Goal: Information Seeking & Learning: Find contact information

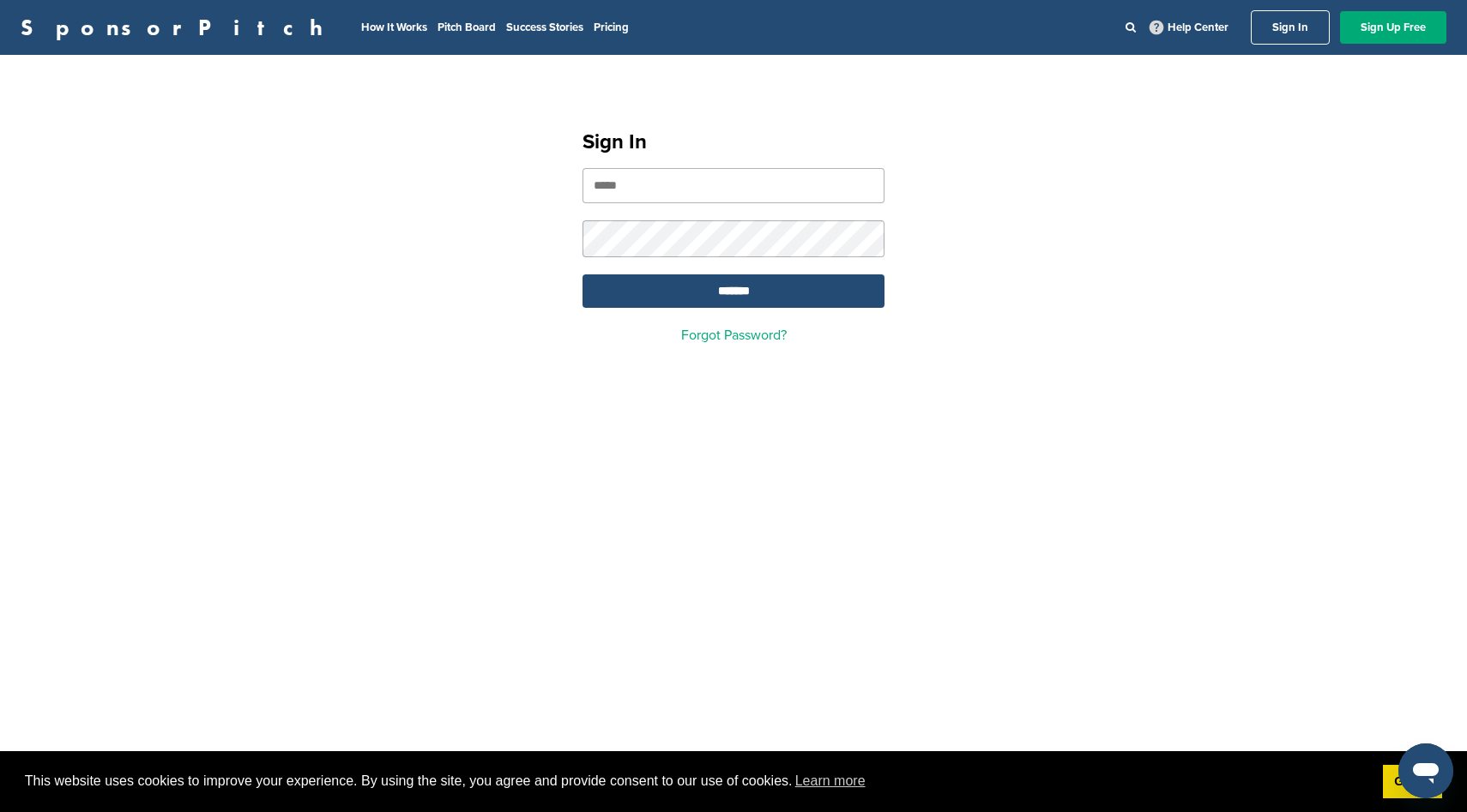
click at [659, 181] on input "email" at bounding box center [733, 185] width 302 height 35
type input "**********"
click at [681, 290] on input "*******" at bounding box center [733, 291] width 302 height 34
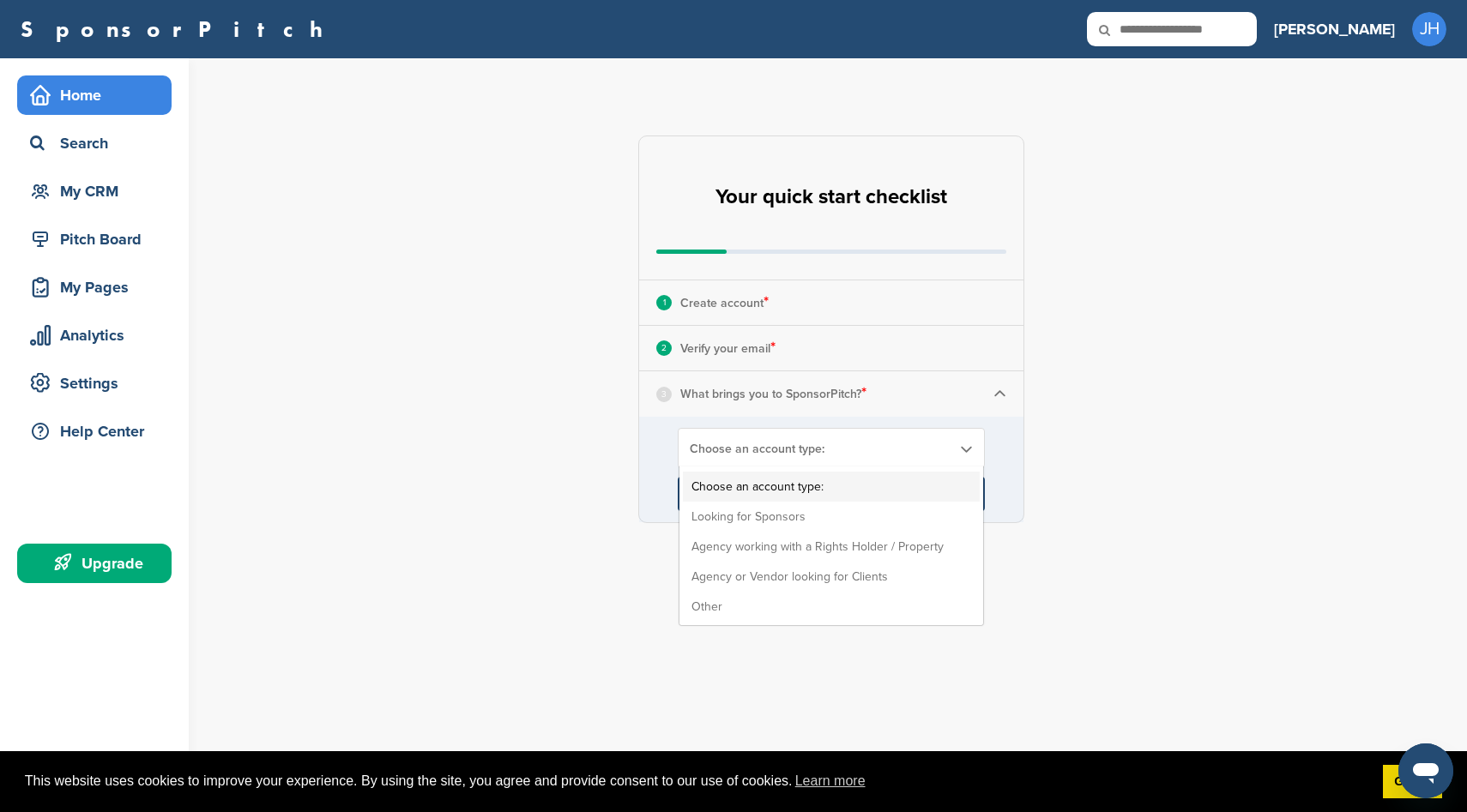
click at [827, 449] on span "Choose an account type:" at bounding box center [819, 449] width 260 height 15
click at [835, 523] on li "Looking for Sponsors" at bounding box center [831, 517] width 297 height 30
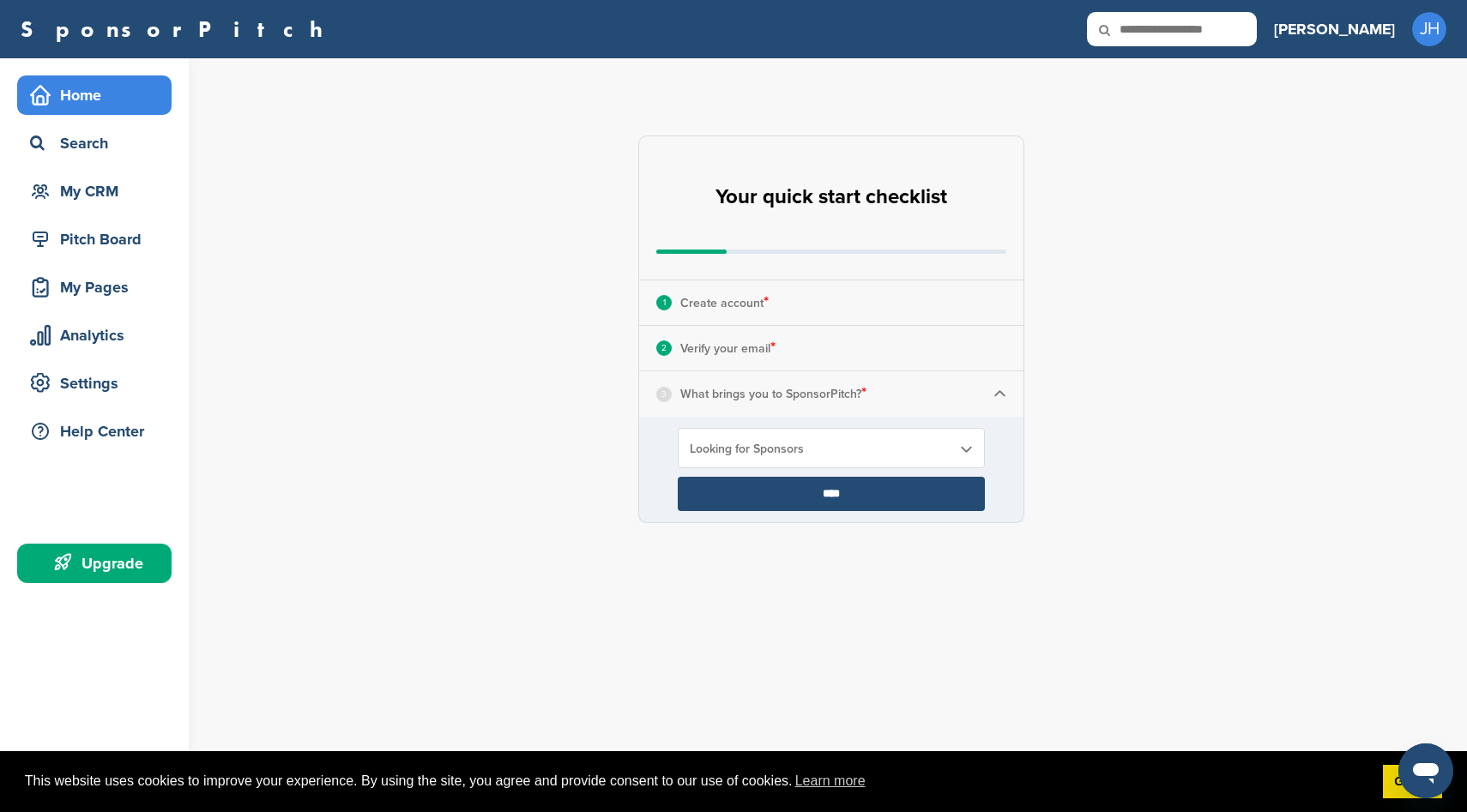
click at [862, 499] on input "****" at bounding box center [831, 493] width 308 height 34
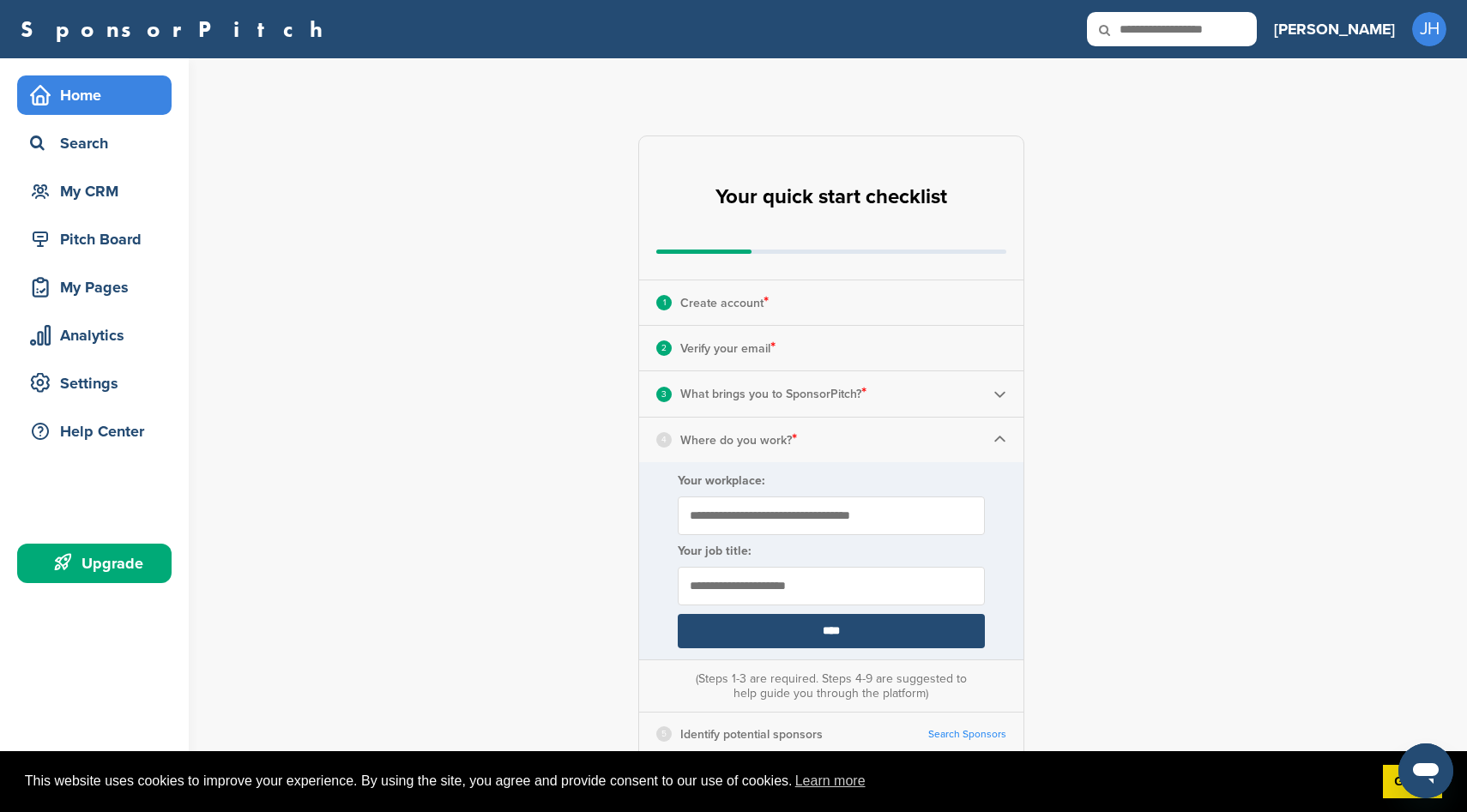
click at [893, 515] on input "Your workplace:" at bounding box center [831, 515] width 308 height 39
type input "********"
type input "*****"
click at [738, 525] on input "********" at bounding box center [831, 515] width 308 height 39
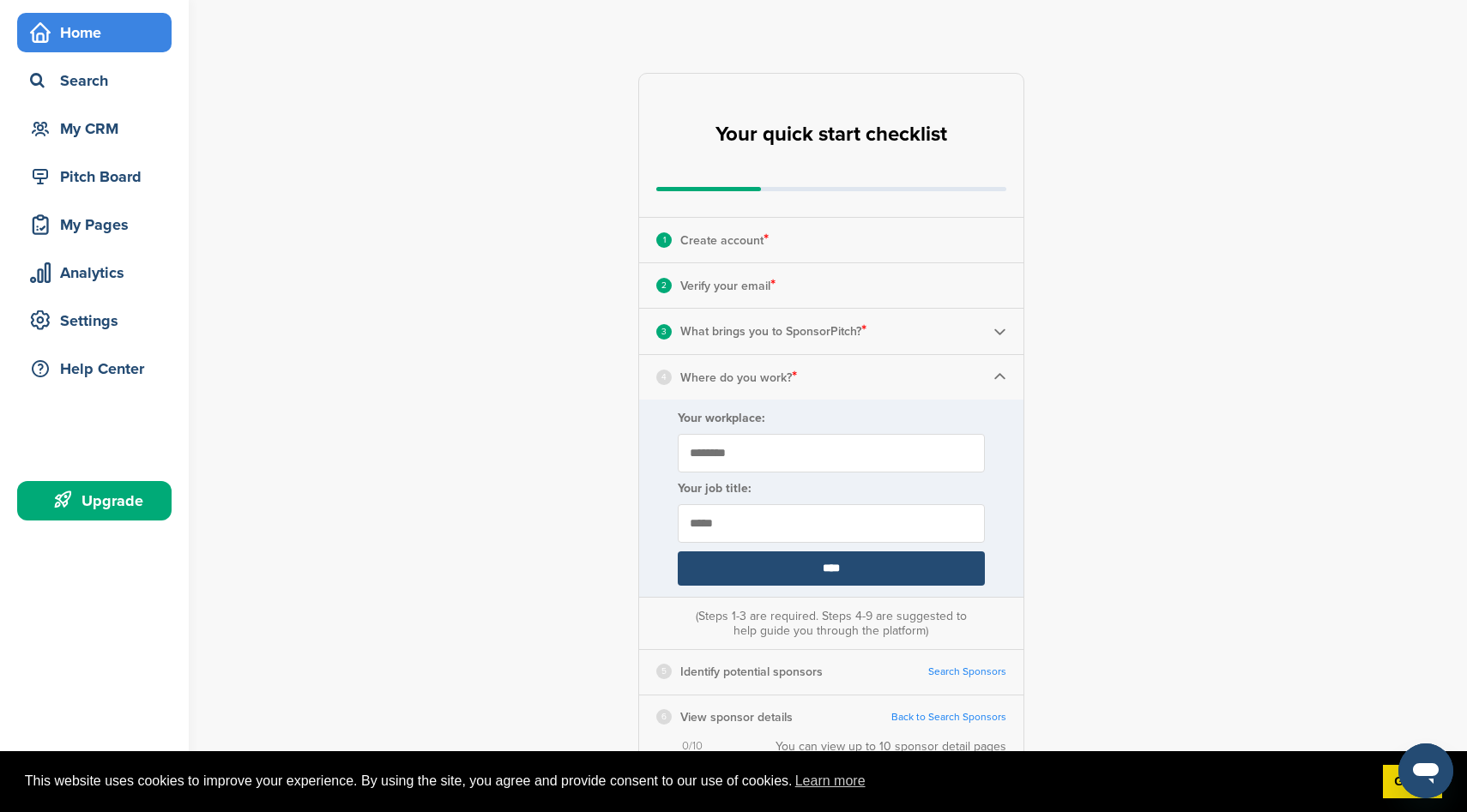
scroll to position [84, 0]
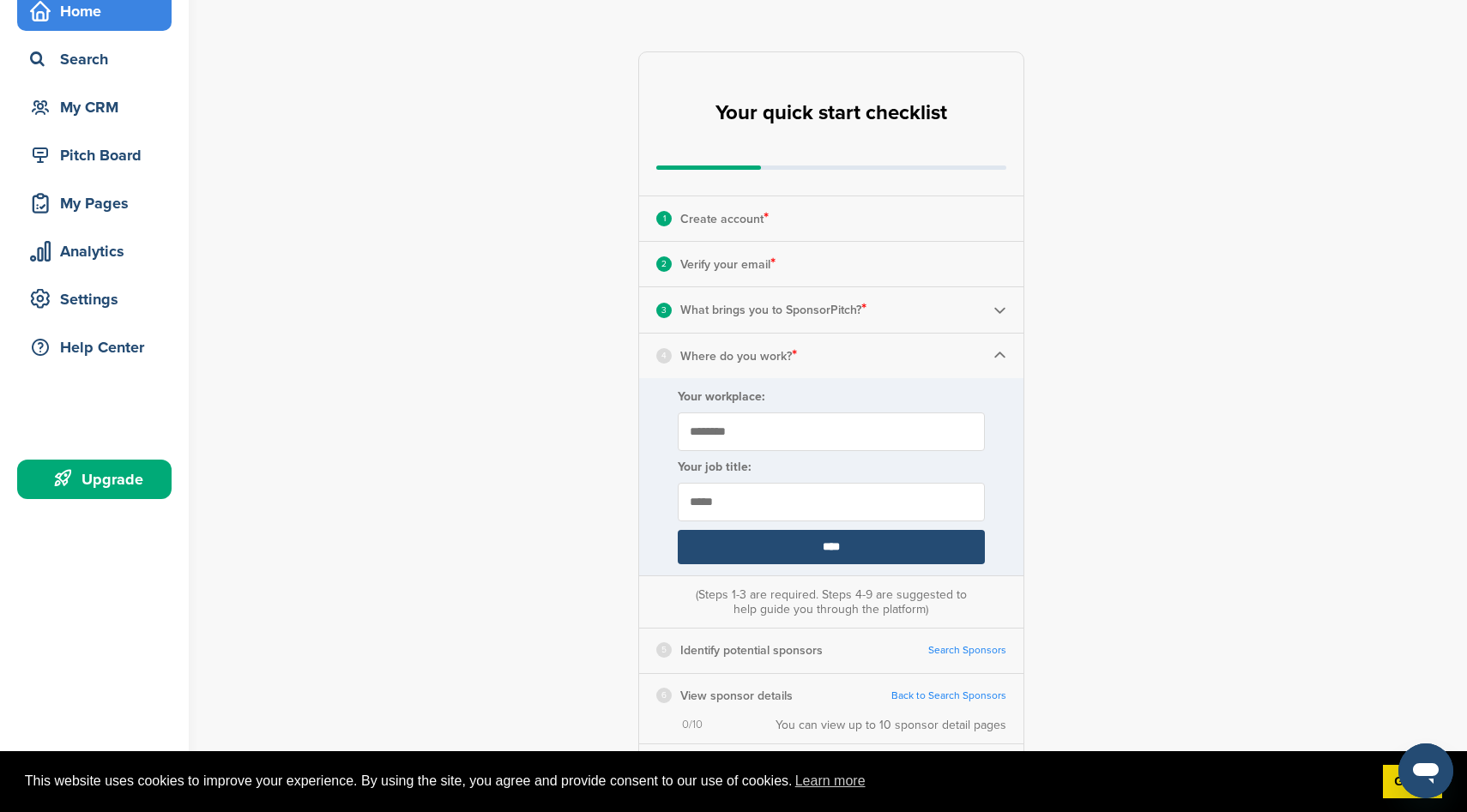
click at [782, 539] on input "****" at bounding box center [831, 547] width 308 height 34
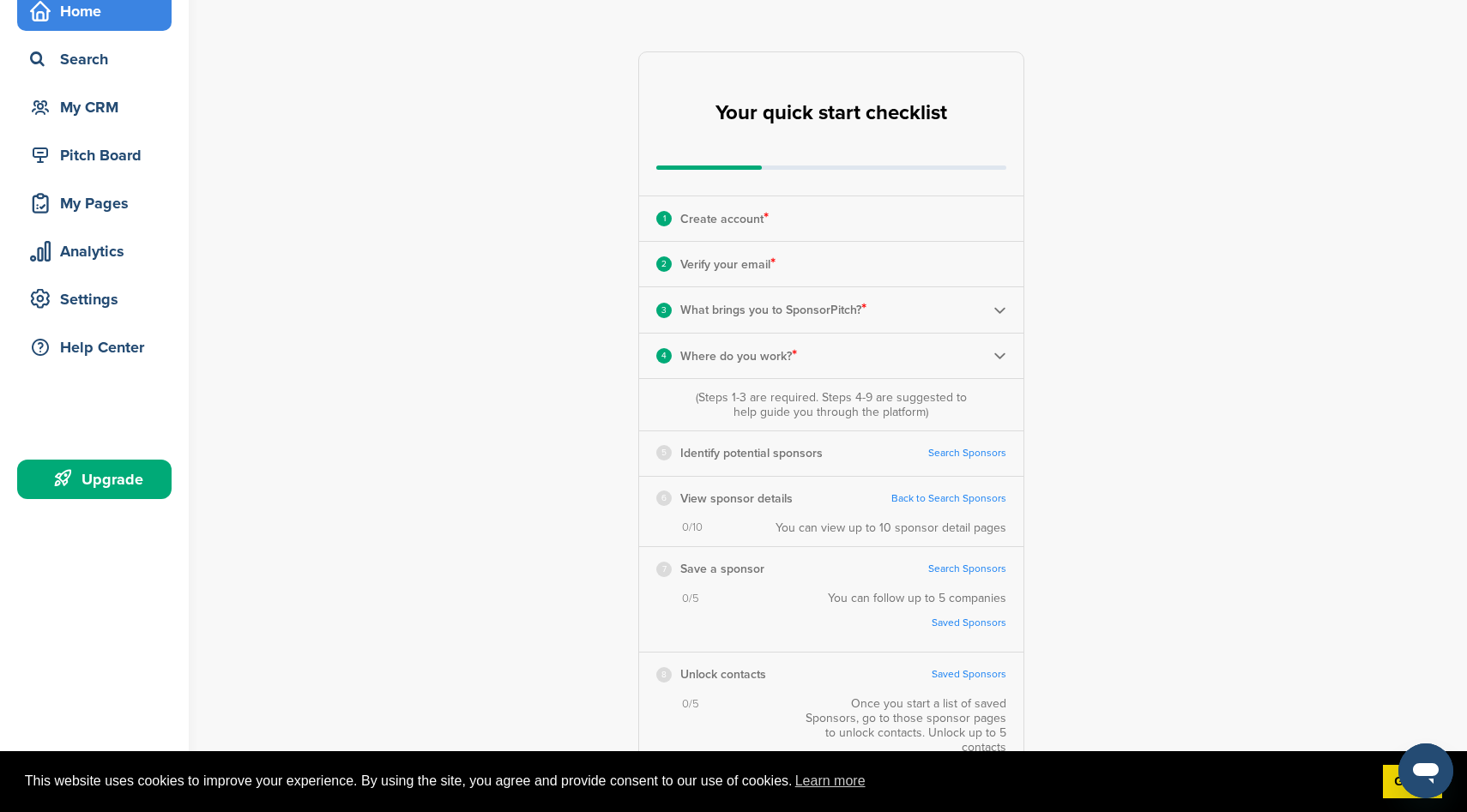
click at [870, 555] on div "7 Save a sponsor Search Sponsors Complete Steps 1-3 First" at bounding box center [831, 569] width 385 height 44
click at [981, 454] on link "Search Sponsors" at bounding box center [967, 453] width 78 height 13
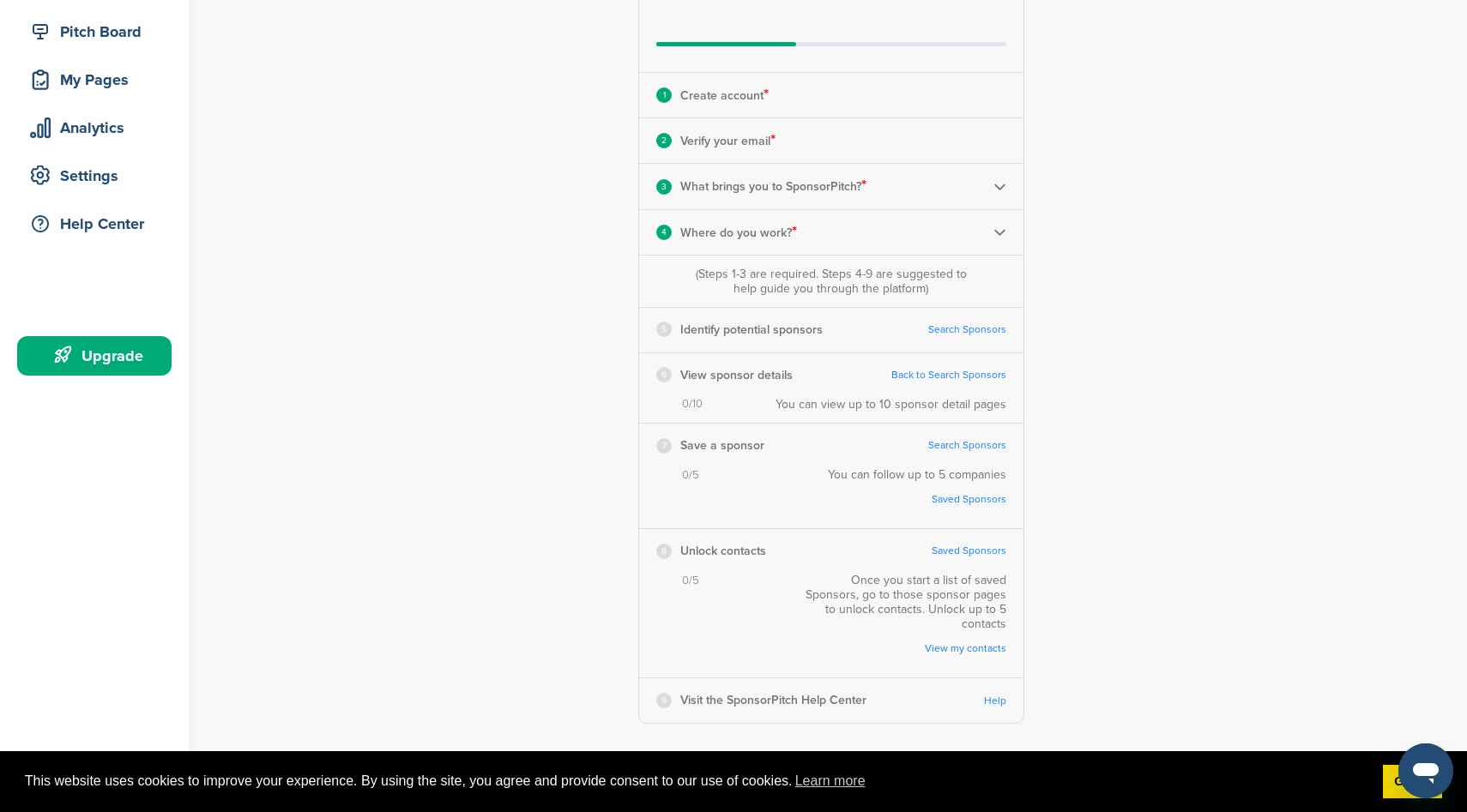
scroll to position [339, 0]
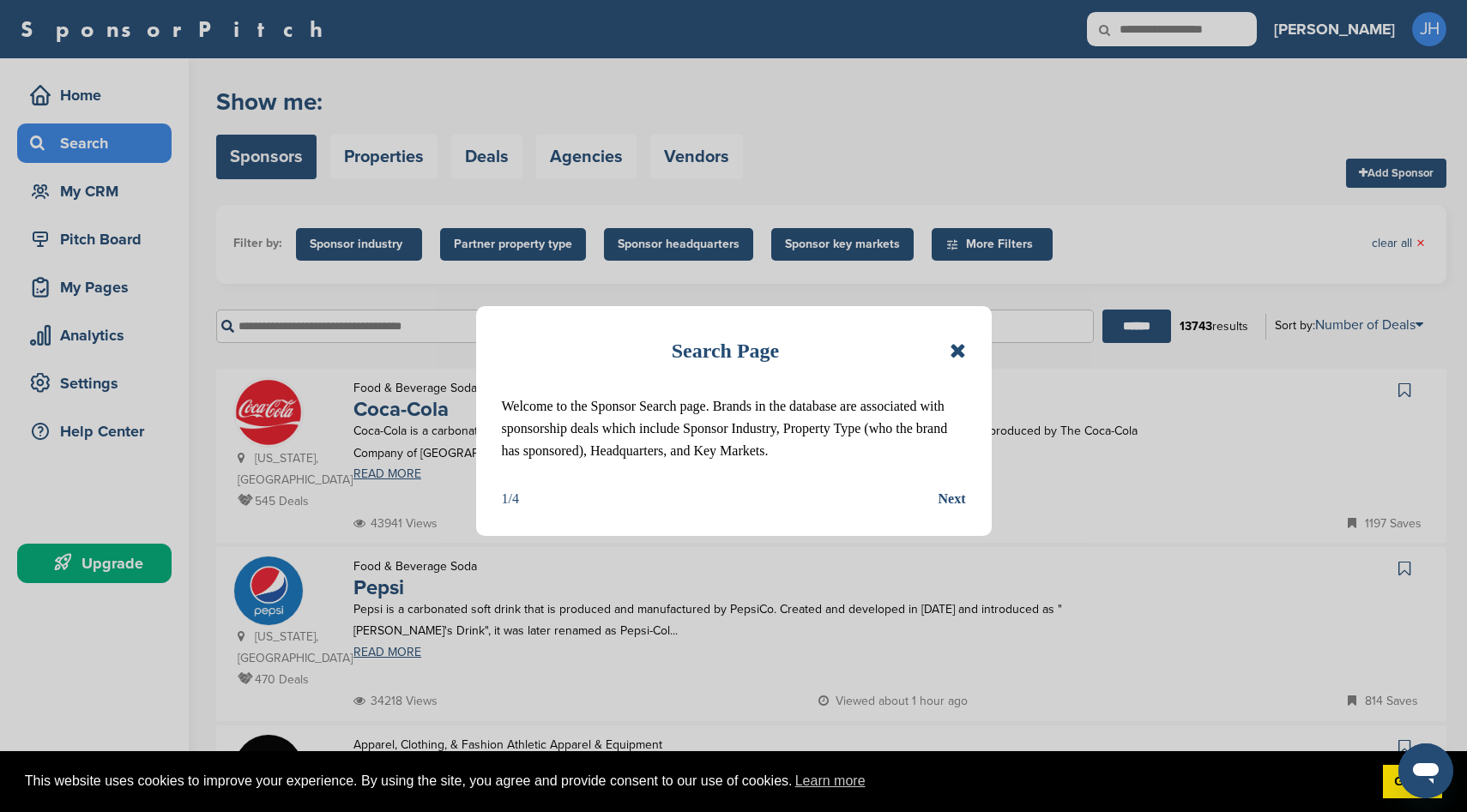
click at [968, 351] on div "Search Page Welcome to the Sponsor Search page. Brands in the database are asso…" at bounding box center [734, 421] width 515 height 229
click at [966, 354] on div "Search Page Welcome to the Sponsor Search page. Brands in the database are asso…" at bounding box center [734, 421] width 515 height 229
click at [958, 354] on icon at bounding box center [957, 351] width 16 height 21
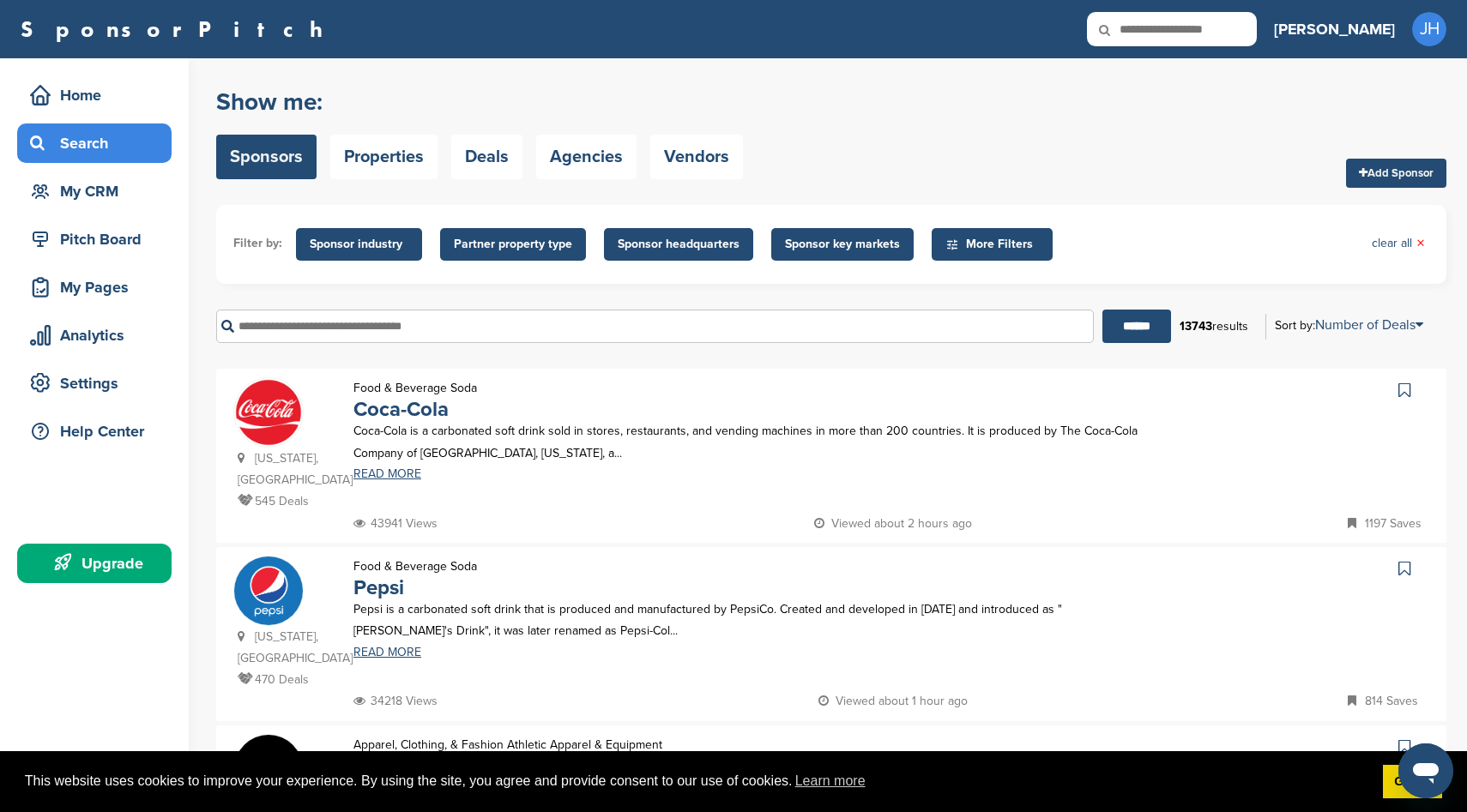
click at [376, 242] on span "Sponsor industry" at bounding box center [358, 244] width 99 height 19
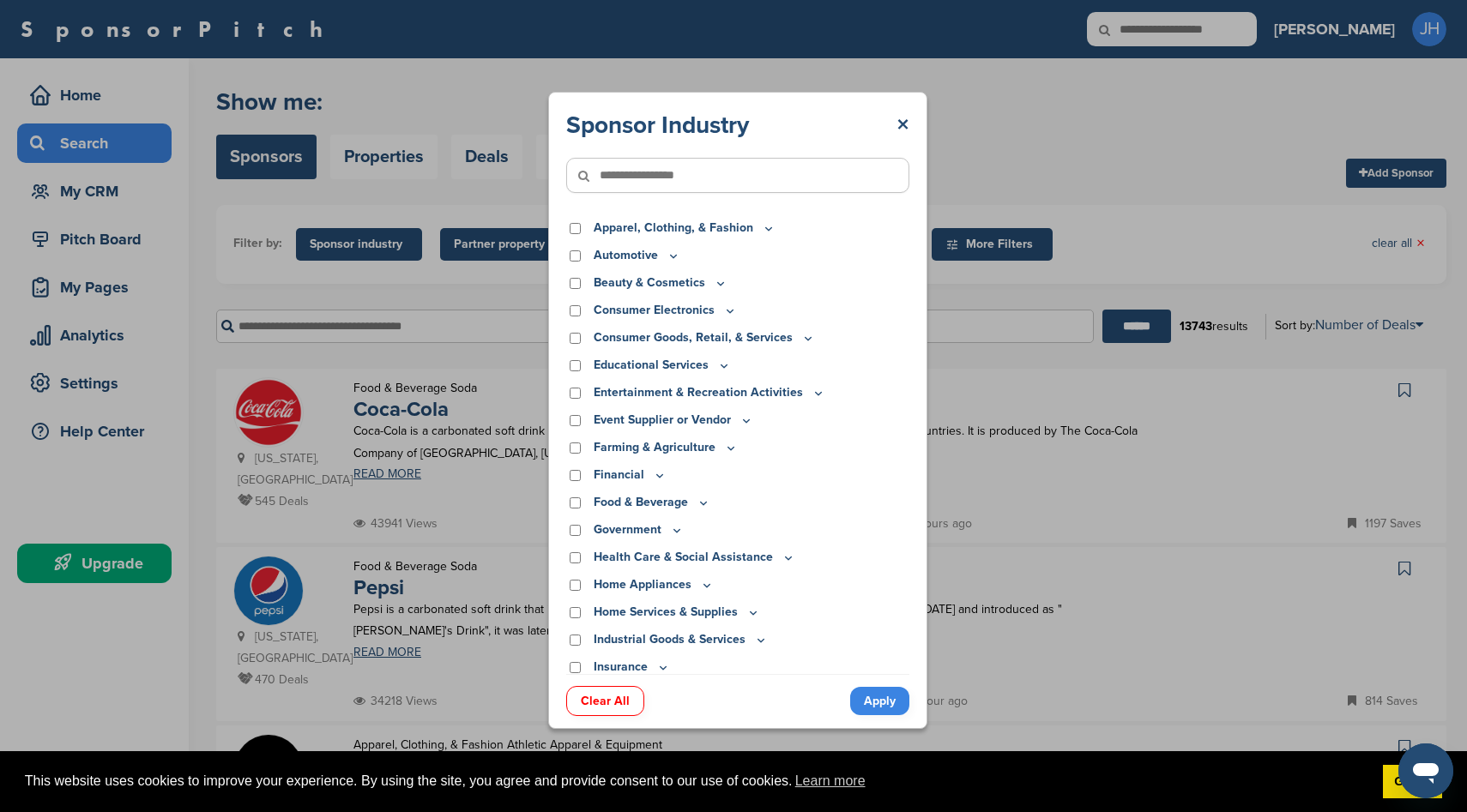
click at [816, 394] on icon at bounding box center [819, 393] width 6 height 3
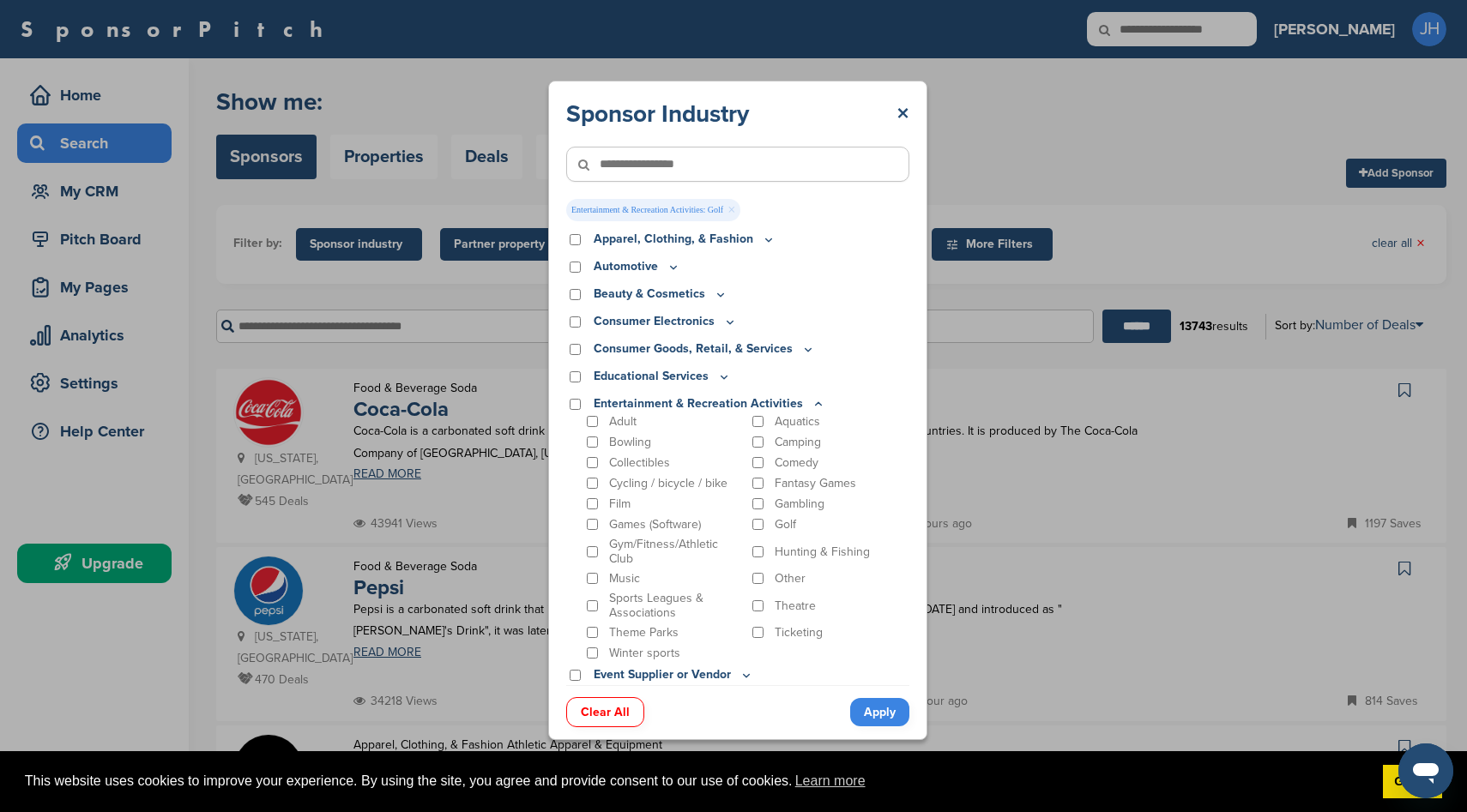
click at [882, 714] on link "Apply" at bounding box center [879, 712] width 59 height 28
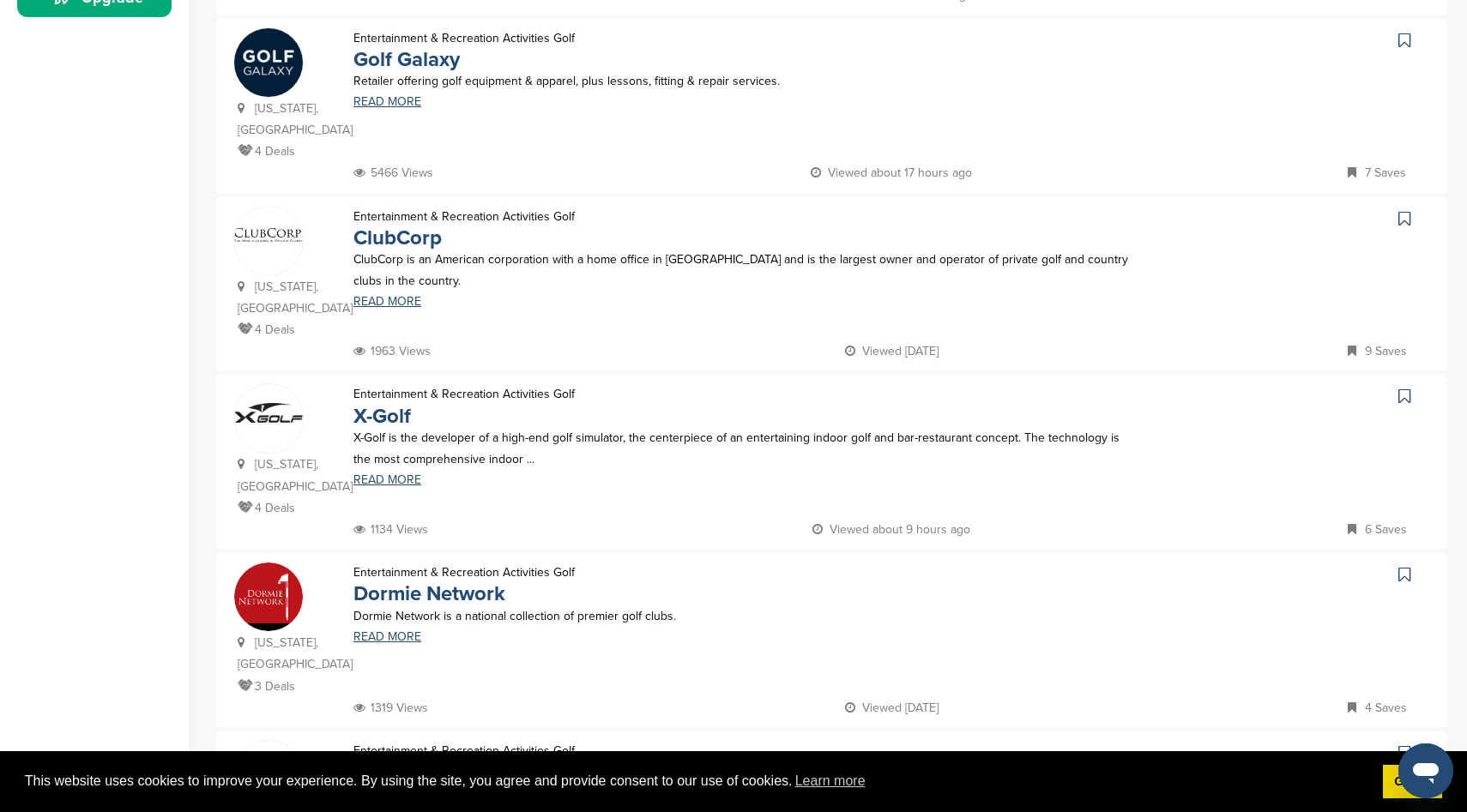
scroll to position [532, 0]
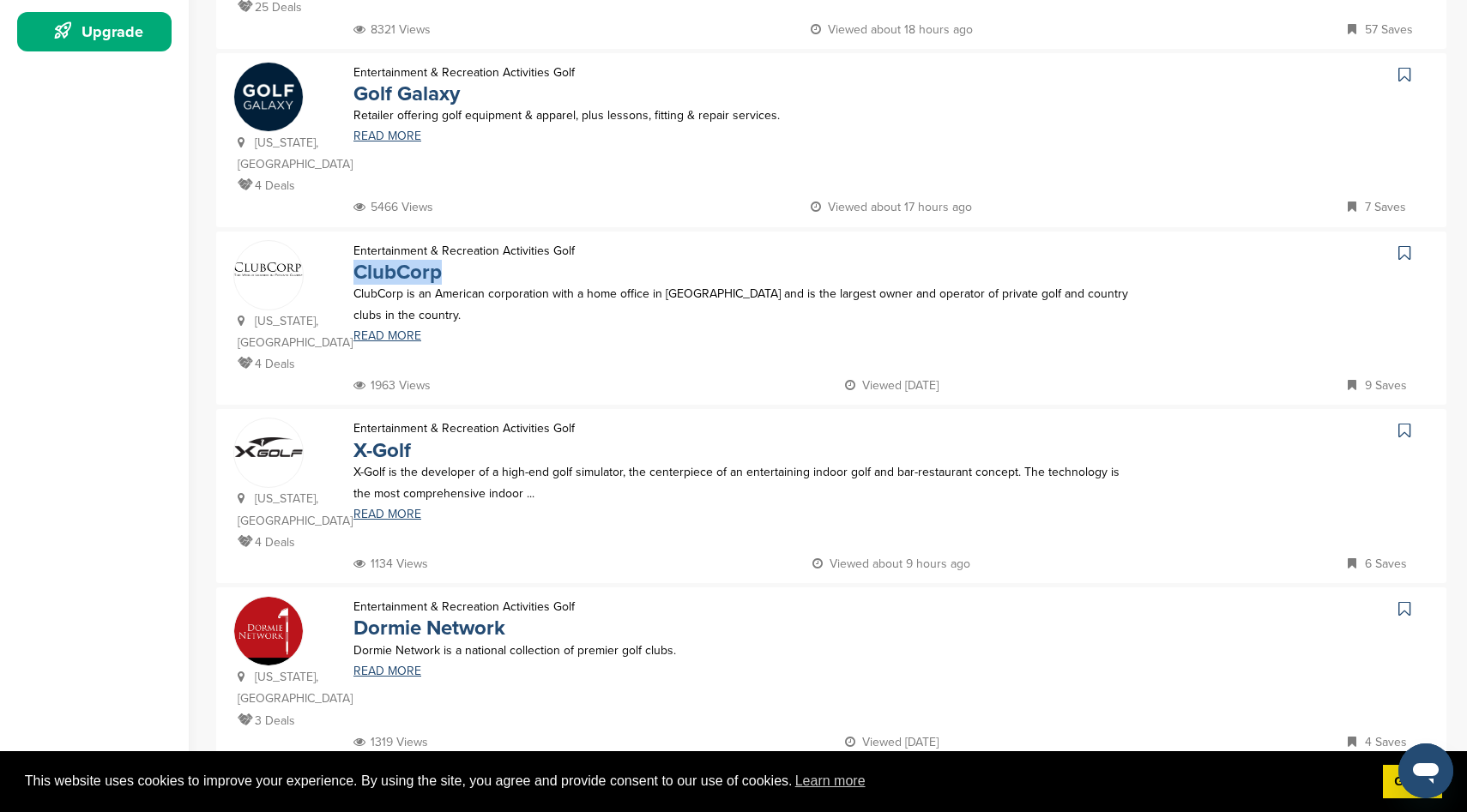
drag, startPoint x: 462, startPoint y: 256, endPoint x: 354, endPoint y: 257, distance: 108.0
click at [354, 261] on p "ClubCorp" at bounding box center [464, 272] width 221 height 22
copy link "ClubCorp"
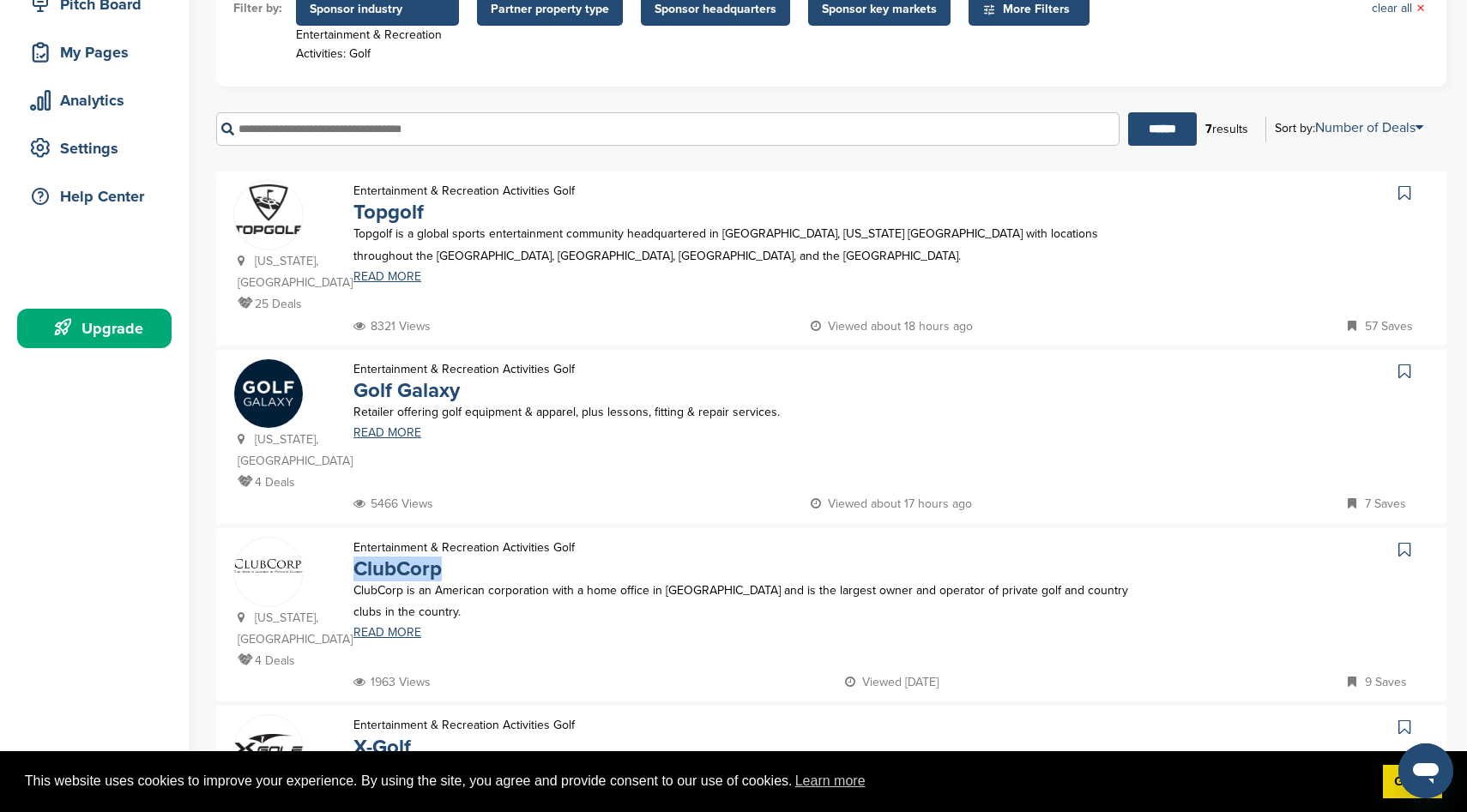
scroll to position [37, 0]
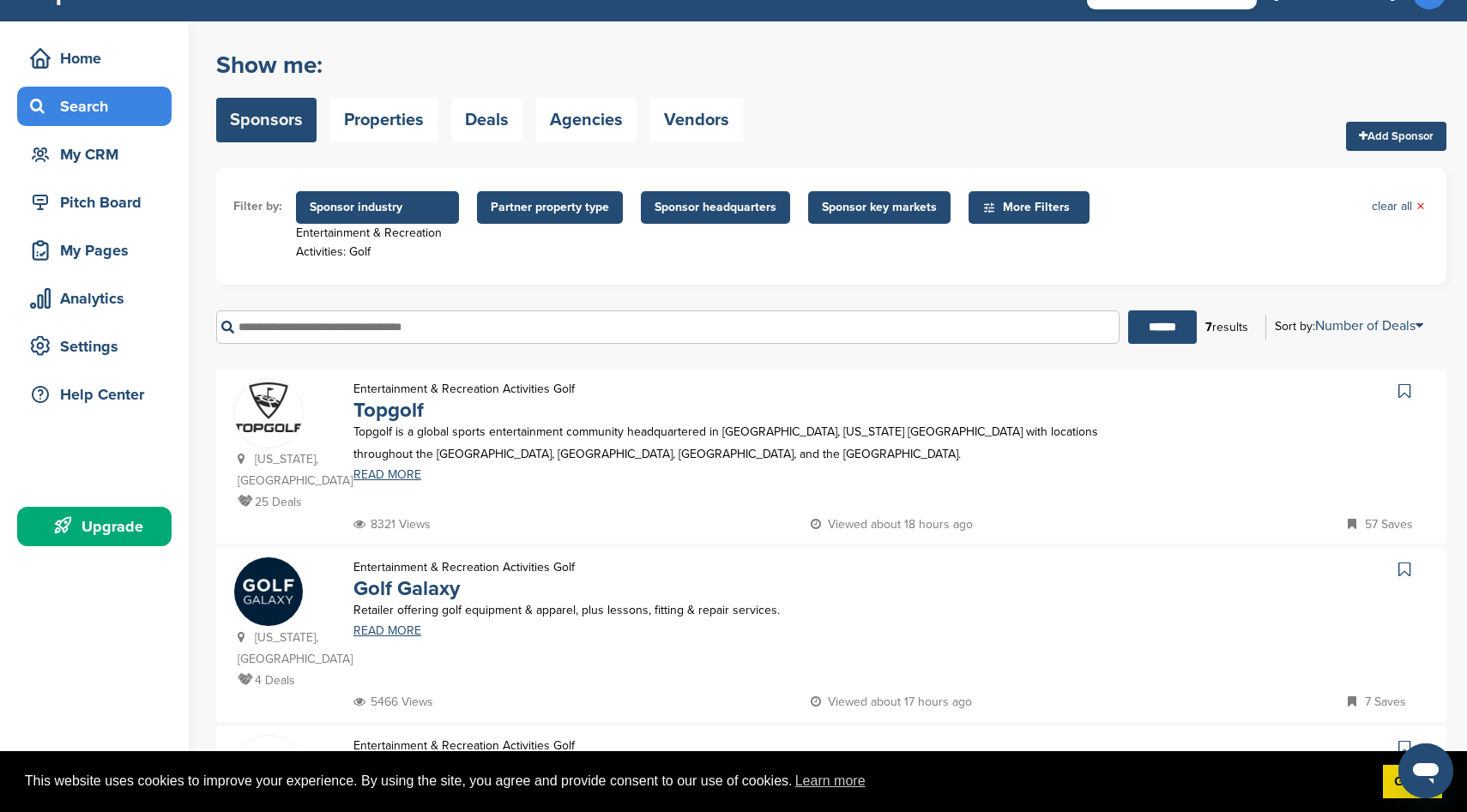
click at [350, 251] on div "Entertainment & Recreation Activities: Golf" at bounding box center [377, 242] width 163 height 38
click at [365, 210] on span "Sponsor industry" at bounding box center [377, 208] width 135 height 19
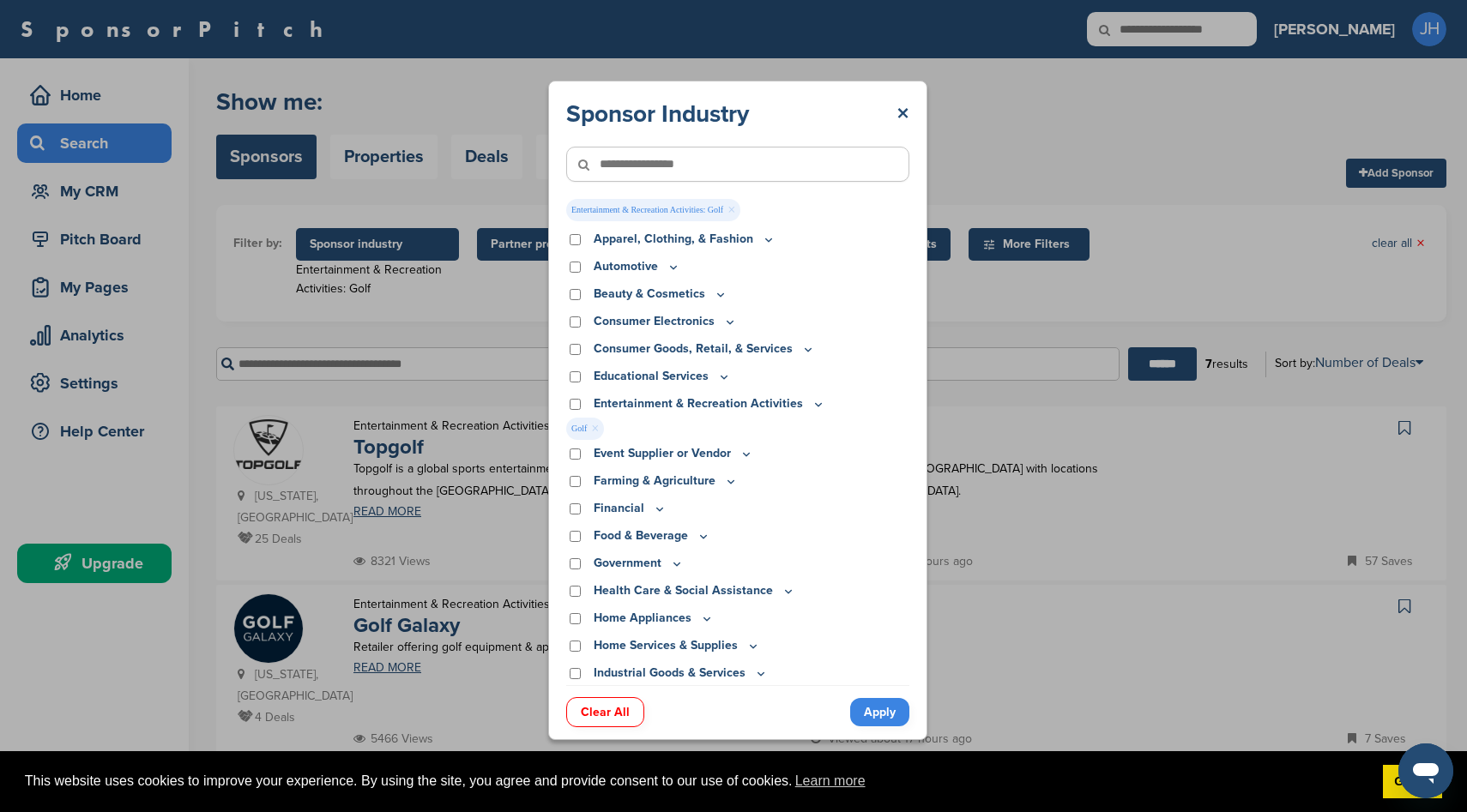
click at [591, 426] on span "Golf ×" at bounding box center [585, 429] width 38 height 23
click at [596, 429] on link "×" at bounding box center [595, 429] width 8 height 19
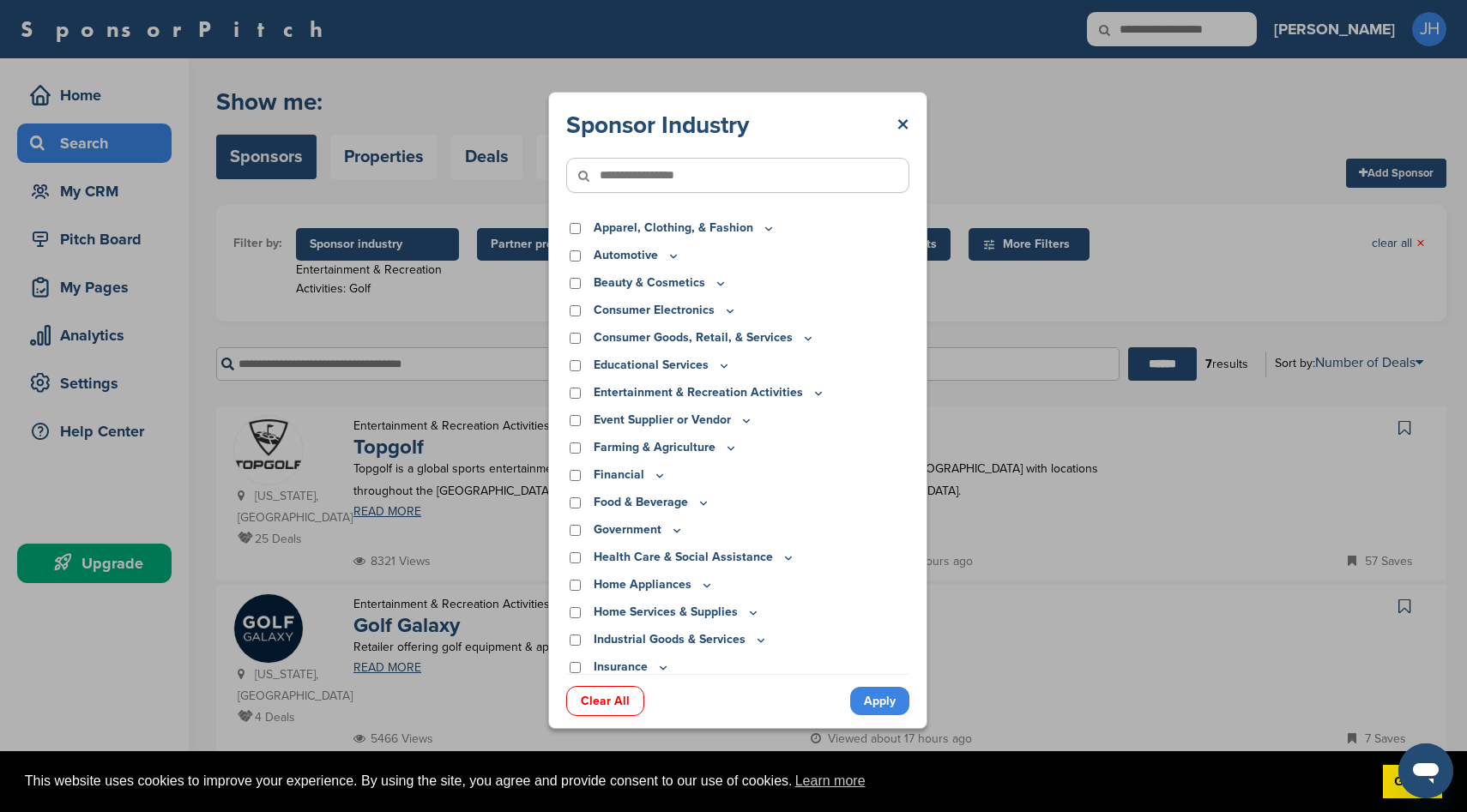
click at [813, 391] on icon at bounding box center [818, 394] width 14 height 15
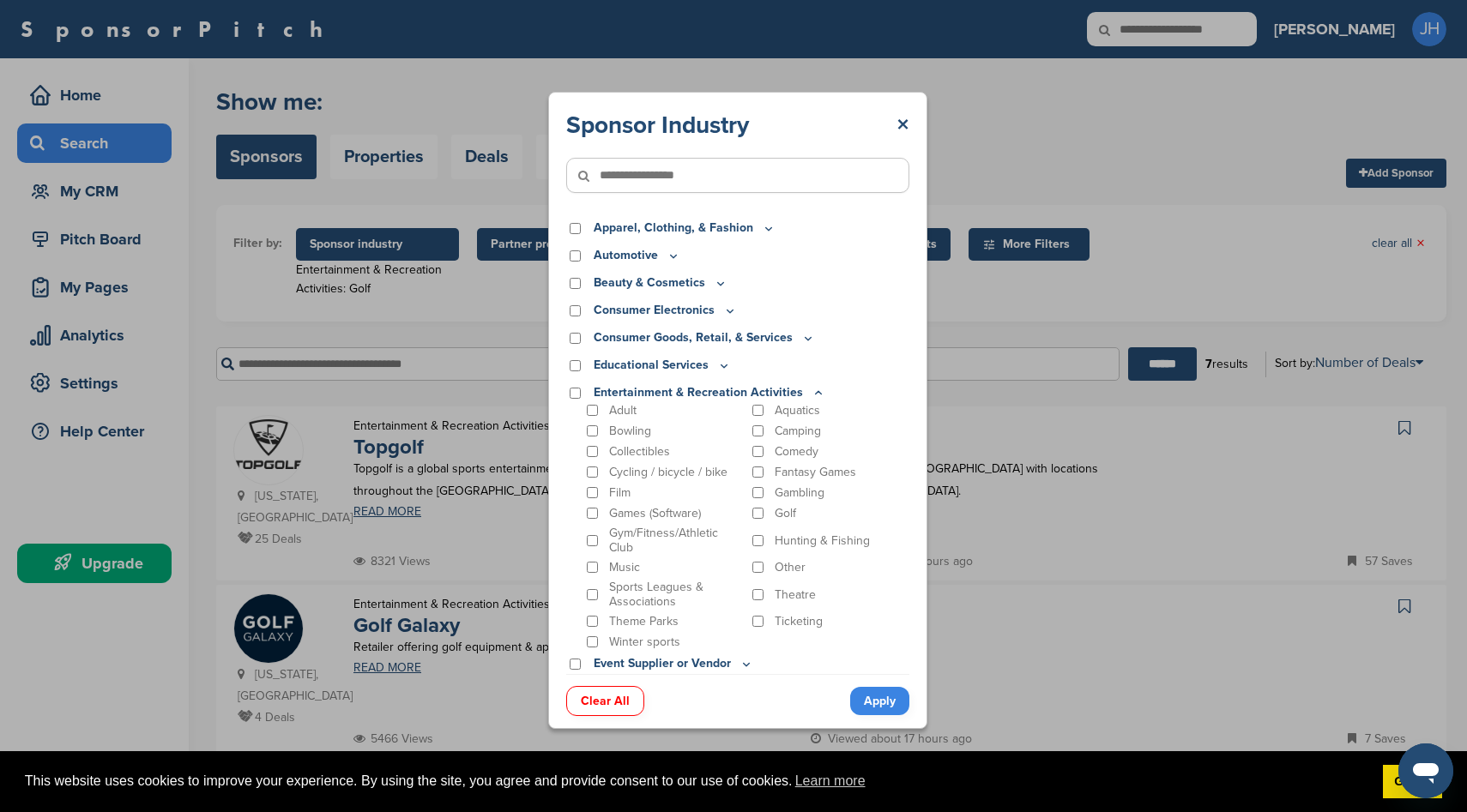
scroll to position [32, 0]
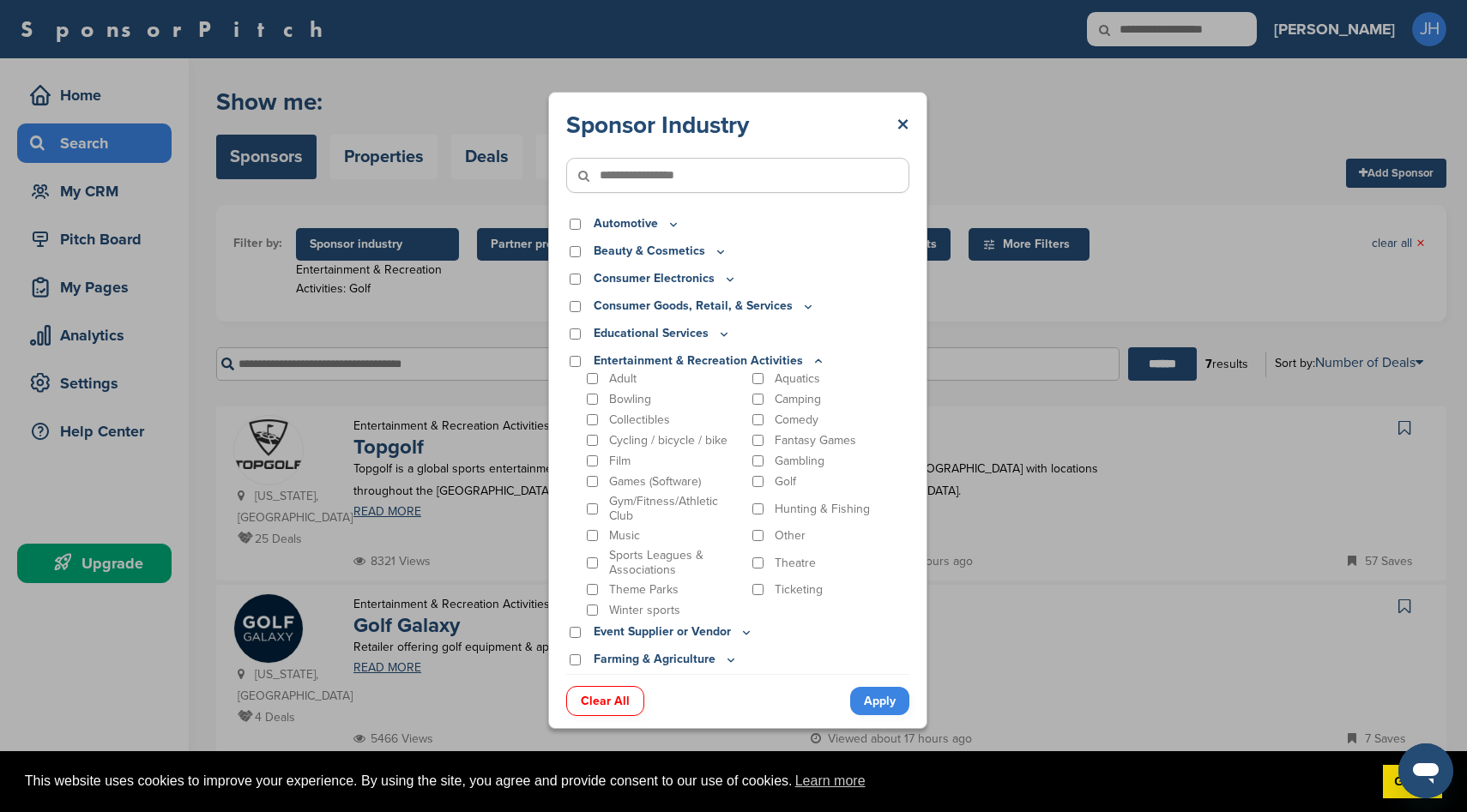
click at [793, 463] on p "Gambling" at bounding box center [799, 461] width 50 height 15
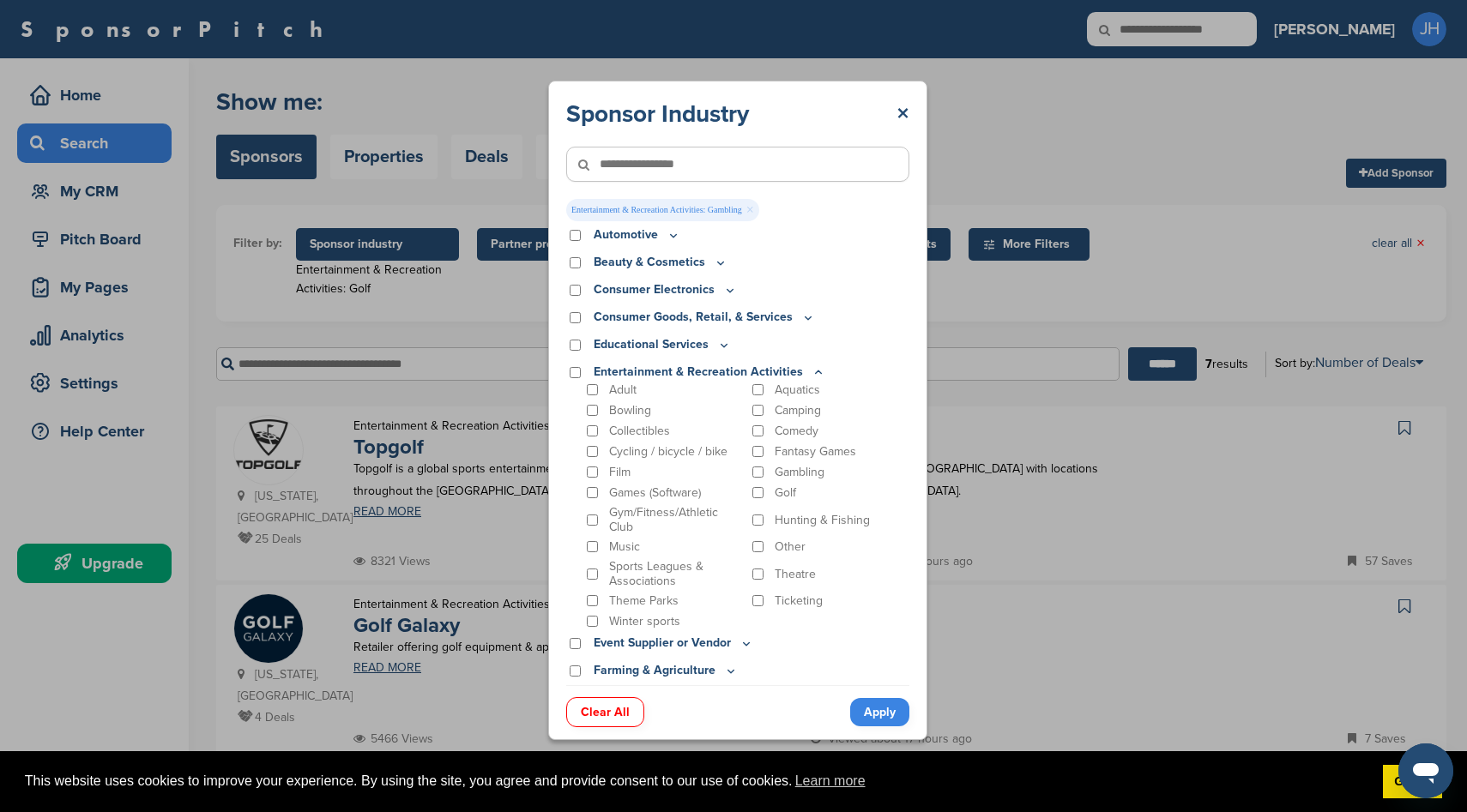
click at [885, 725] on link "Apply" at bounding box center [879, 712] width 59 height 28
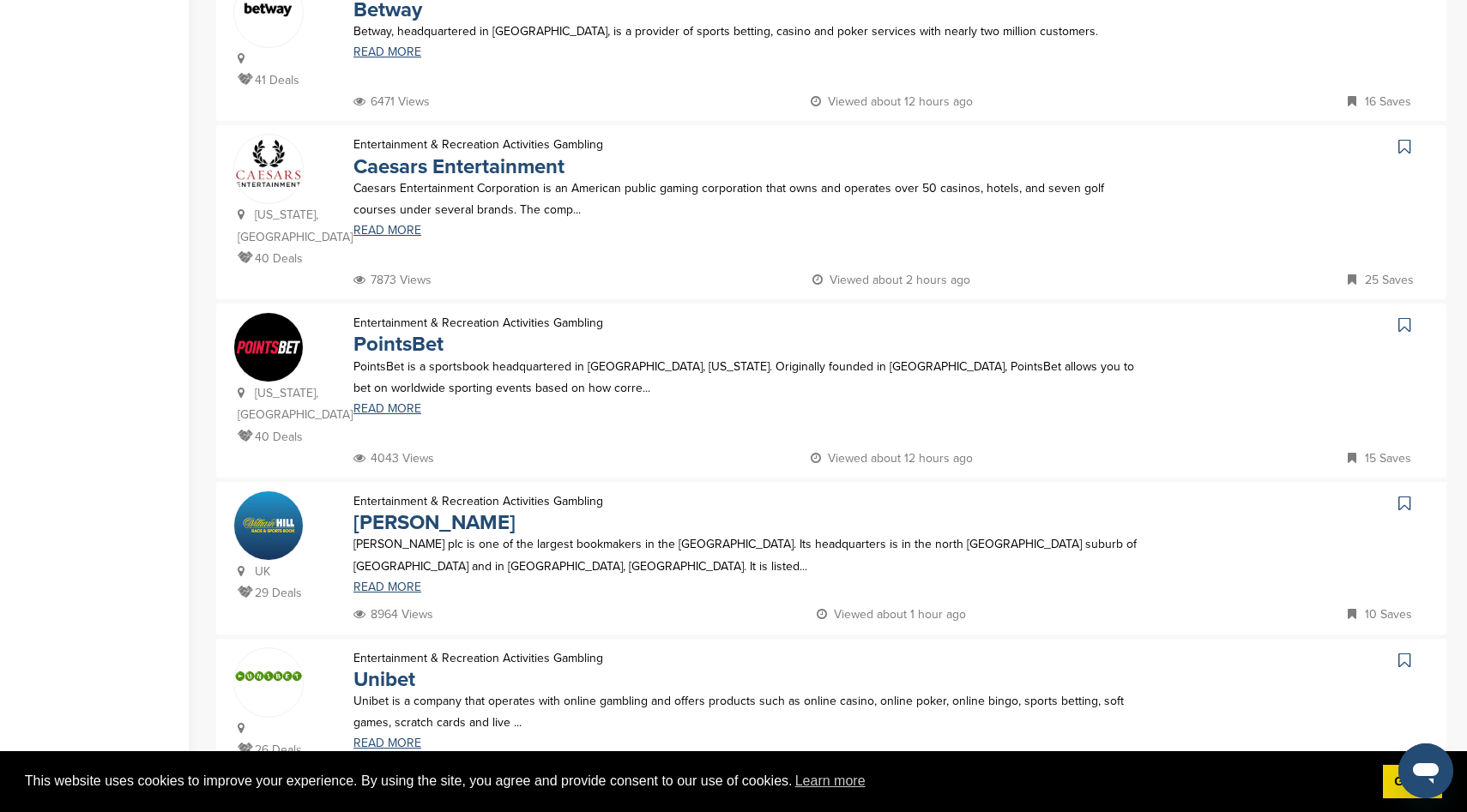
scroll to position [0, 0]
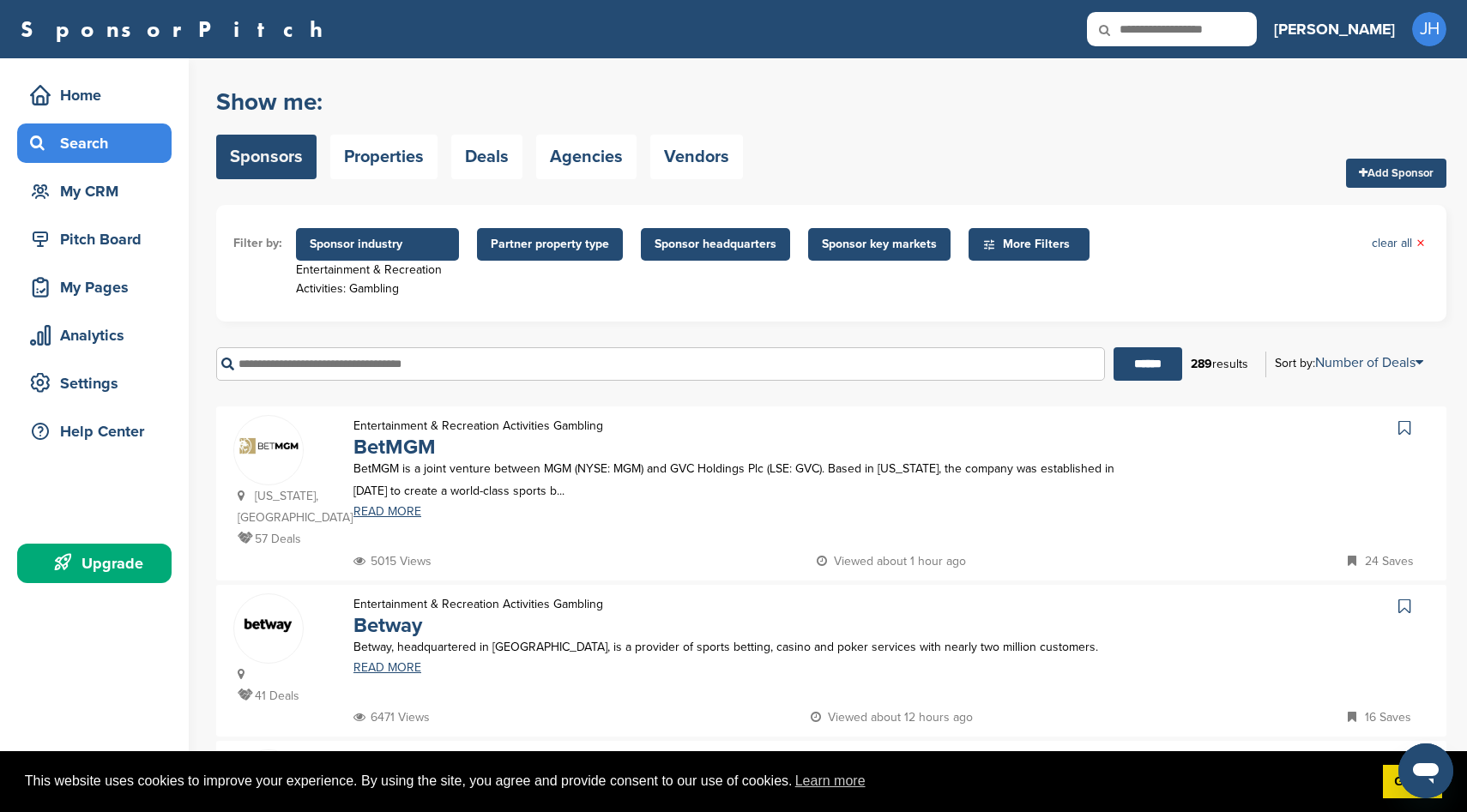
click at [875, 242] on span "Sponsor key markets" at bounding box center [879, 244] width 115 height 19
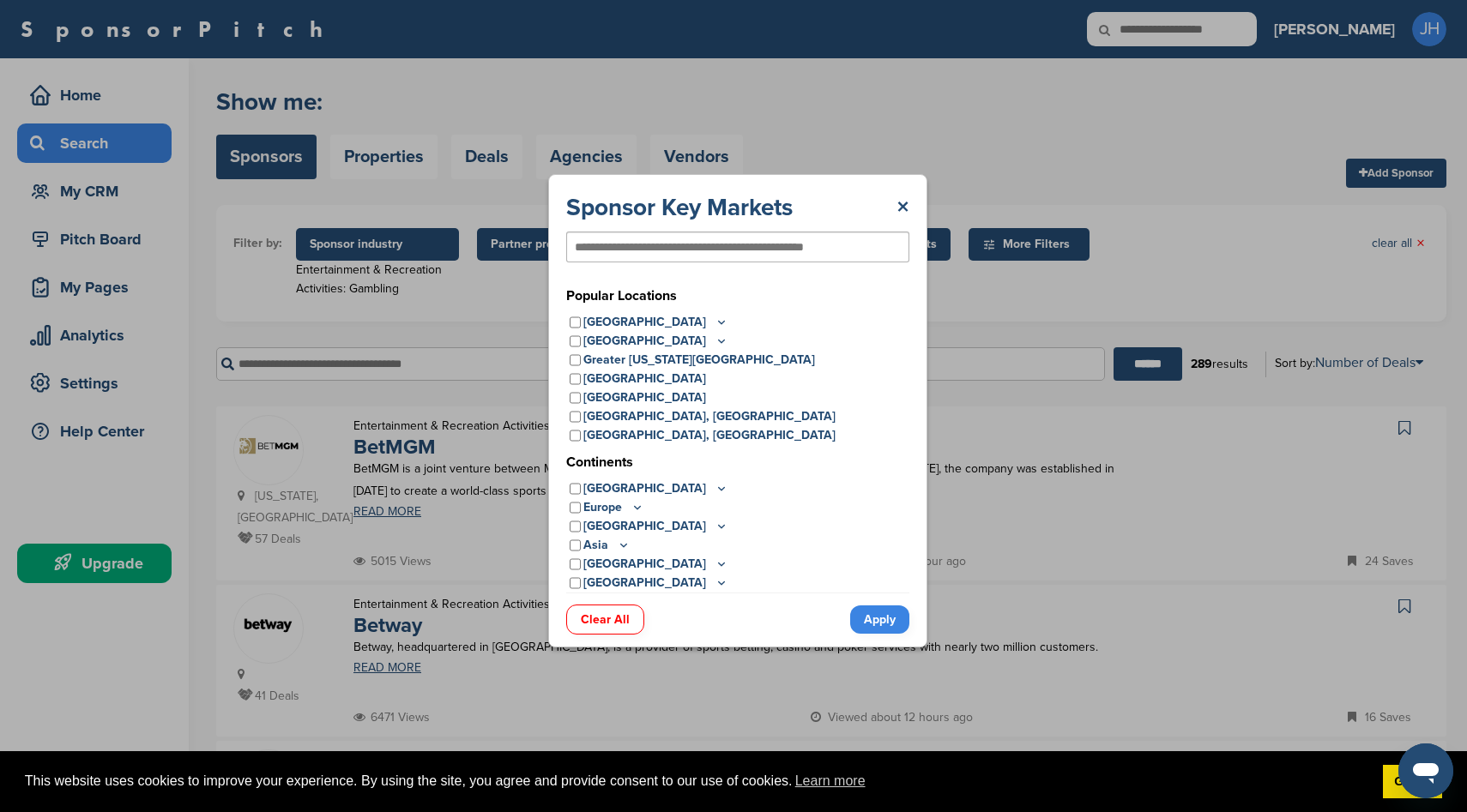
click at [623, 321] on p "[GEOGRAPHIC_DATA]" at bounding box center [655, 322] width 145 height 19
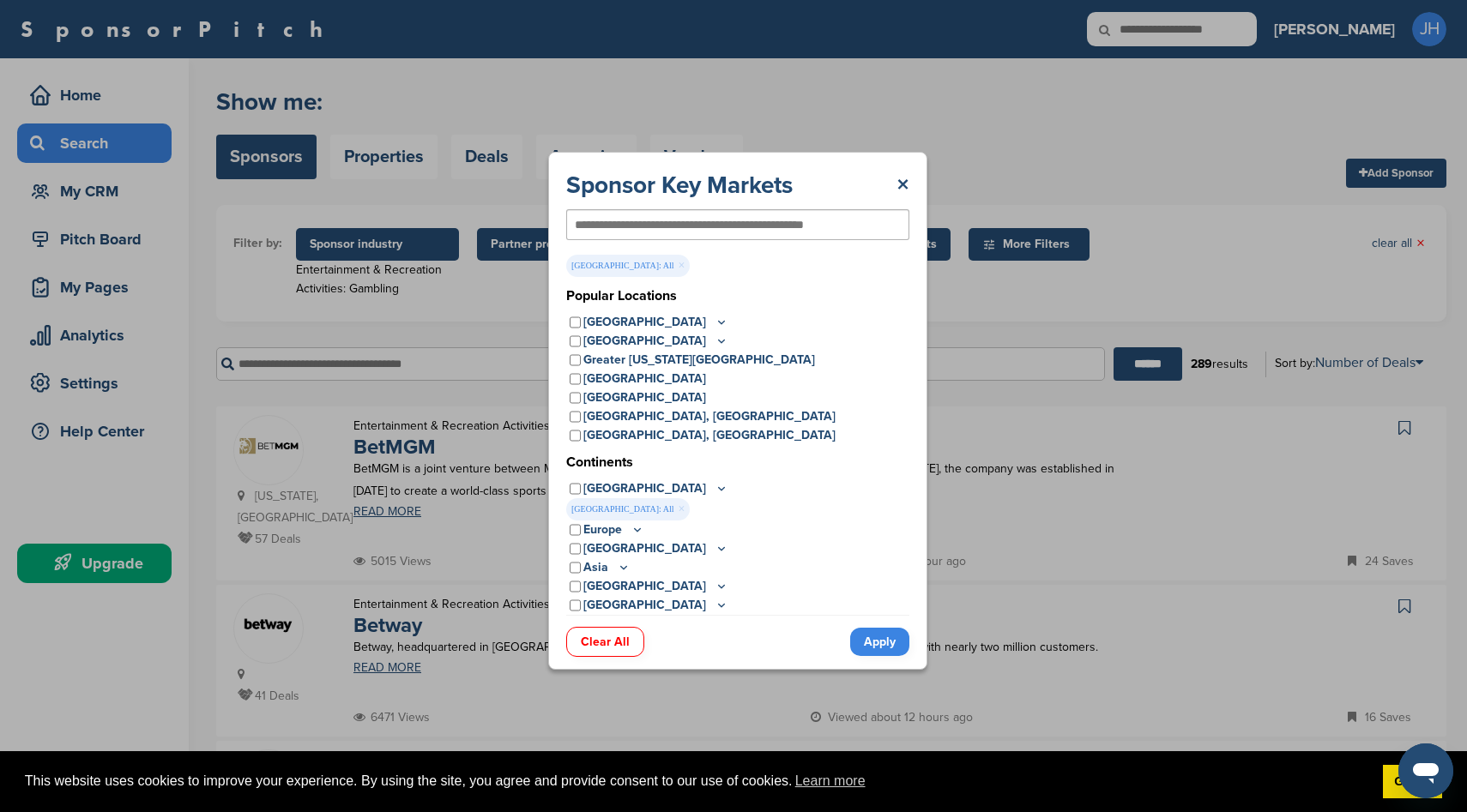
click at [905, 652] on link "Apply" at bounding box center [879, 642] width 59 height 28
